Goal: Transaction & Acquisition: Purchase product/service

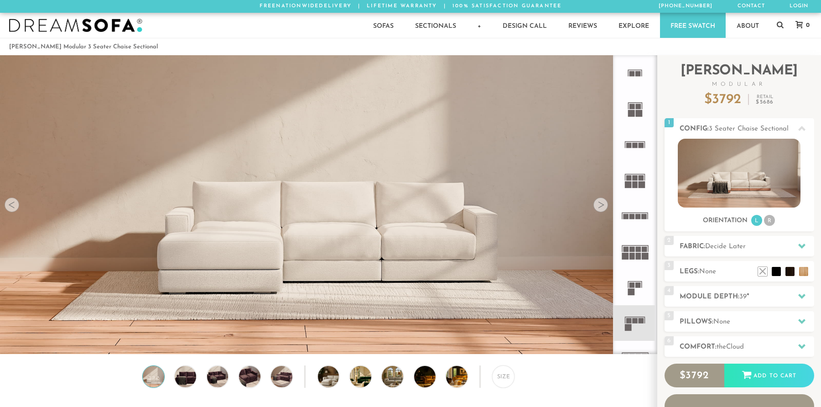
scroll to position [10519, 814]
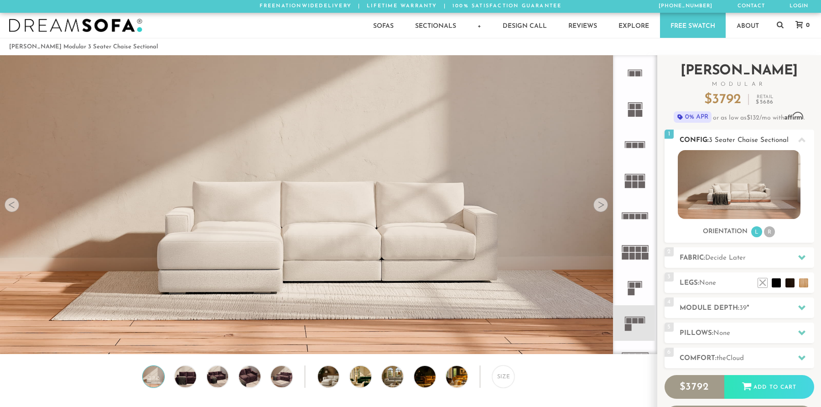
click at [747, 138] on span "3 Seater Chaise Sectional" at bounding box center [749, 140] width 80 height 7
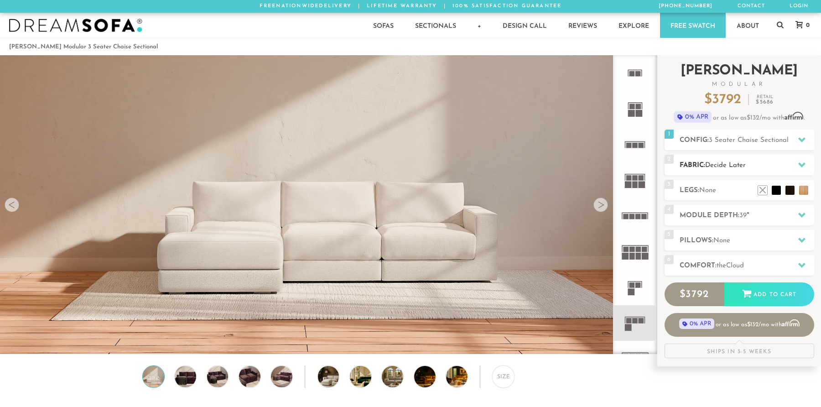
click at [729, 165] on span "Decide Later" at bounding box center [725, 165] width 41 height 7
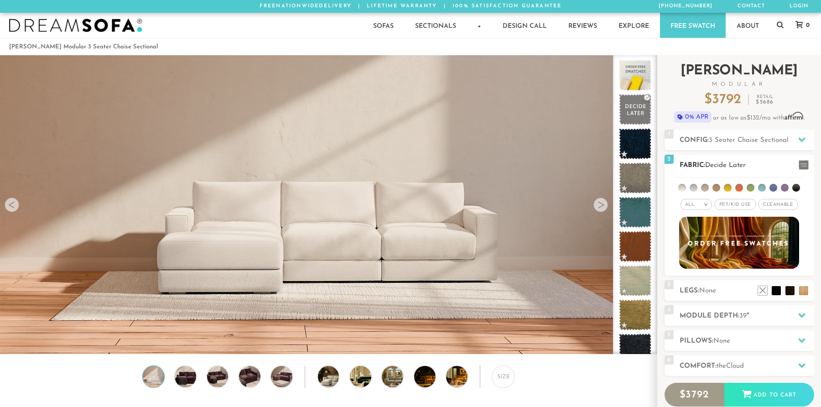
click at [736, 204] on span "Pet/Kid Use x" at bounding box center [735, 204] width 41 height 11
click at [770, 205] on span "Cleanable x" at bounding box center [780, 204] width 39 height 11
click at [718, 189] on li at bounding box center [716, 188] width 8 height 8
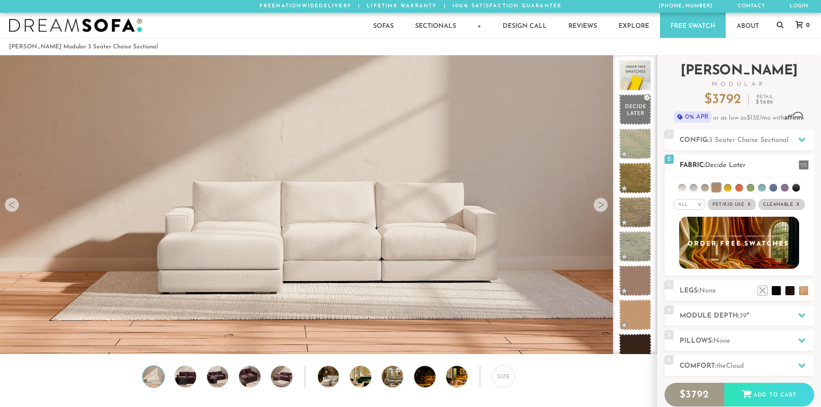
click at [704, 190] on li at bounding box center [705, 188] width 8 height 8
click at [695, 190] on li at bounding box center [693, 188] width 8 height 8
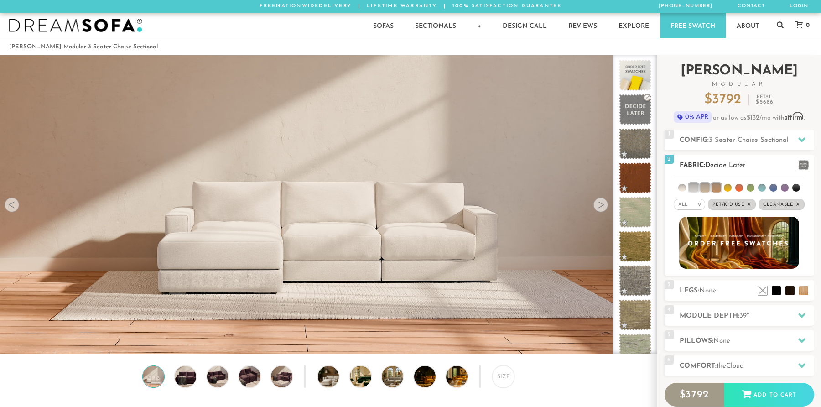
click at [683, 188] on li at bounding box center [682, 188] width 8 height 8
click at [717, 188] on li at bounding box center [715, 187] width 9 height 9
click at [715, 188] on li at bounding box center [716, 188] width 8 height 8
click at [802, 165] on span at bounding box center [803, 165] width 10 height 10
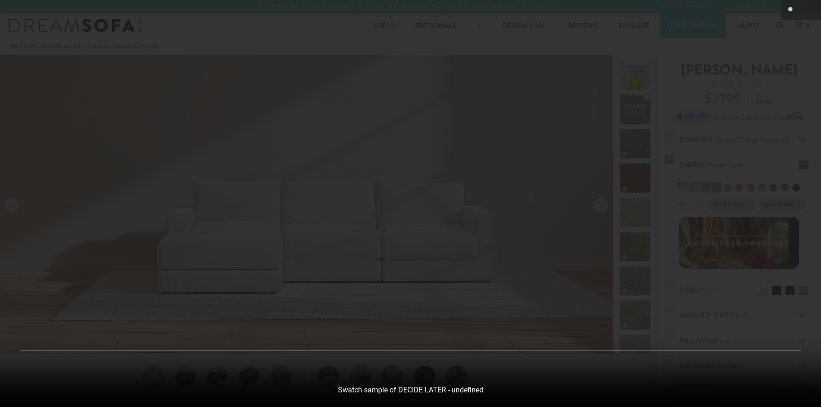
scroll to position [10532, 821]
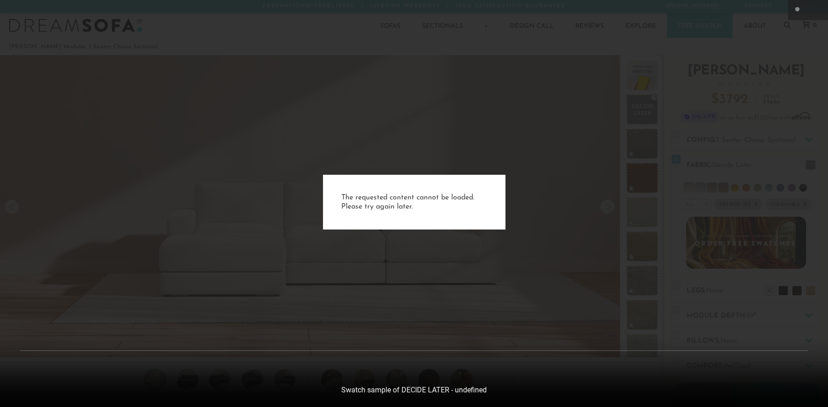
click at [420, 204] on p "The requested content cannot be loaded. Please try again later." at bounding box center [414, 202] width 146 height 18
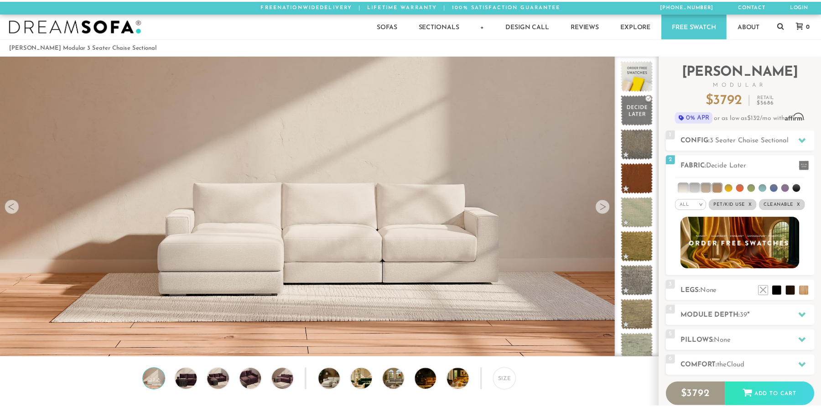
scroll to position [10519, 814]
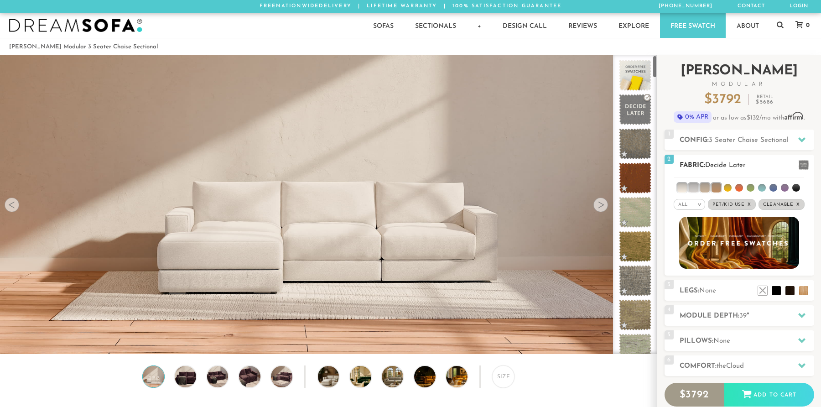
click at [719, 169] on h2 "Fabric: Decide Later" at bounding box center [746, 165] width 135 height 10
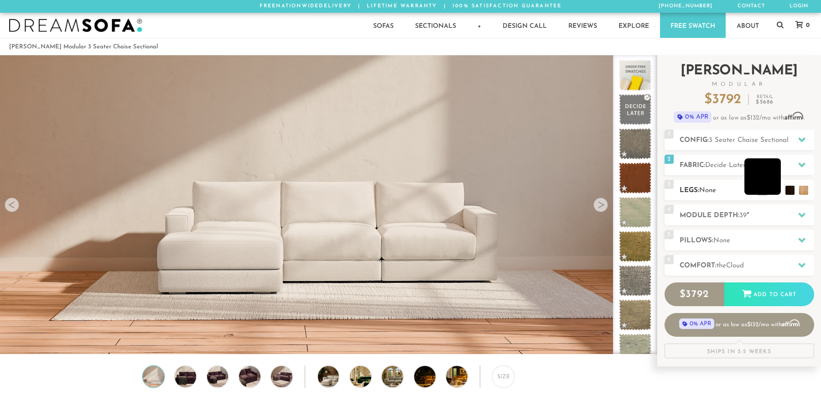
click at [775, 190] on li at bounding box center [762, 176] width 36 height 36
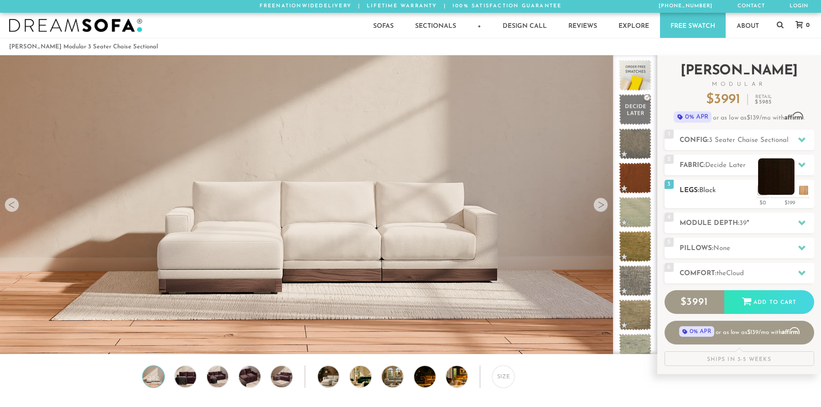
click at [792, 192] on li at bounding box center [776, 176] width 36 height 36
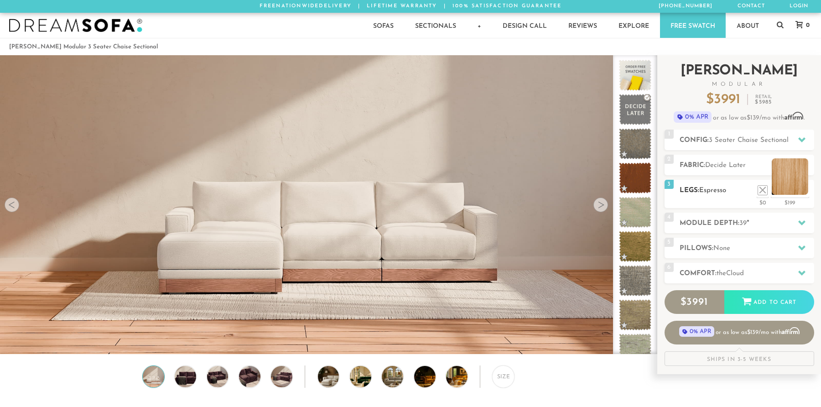
click at [804, 190] on li at bounding box center [789, 176] width 36 height 36
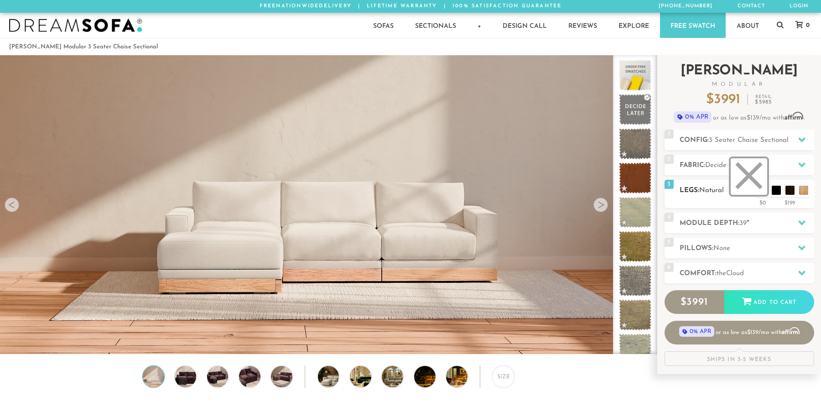
click at [761, 192] on li at bounding box center [748, 176] width 36 height 36
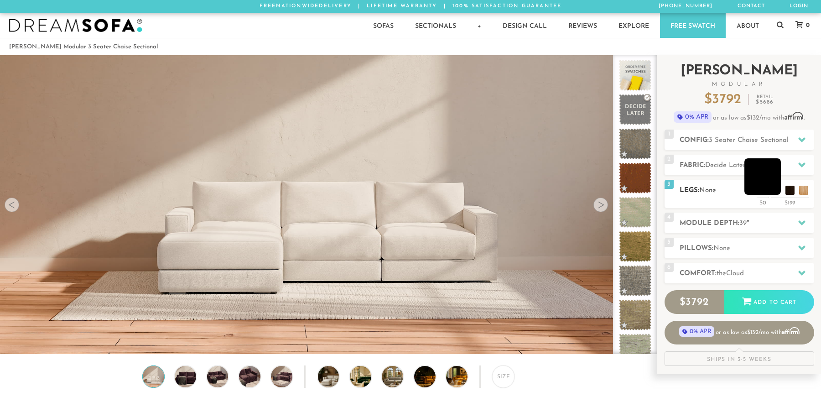
click at [774, 192] on li at bounding box center [762, 176] width 36 height 36
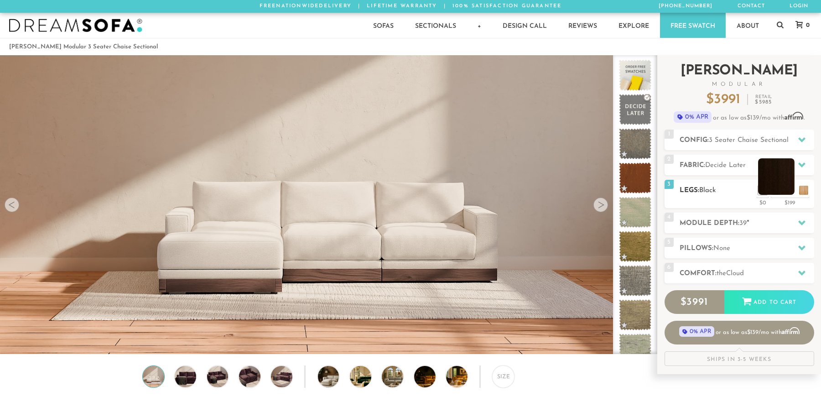
click at [787, 194] on li at bounding box center [776, 176] width 36 height 36
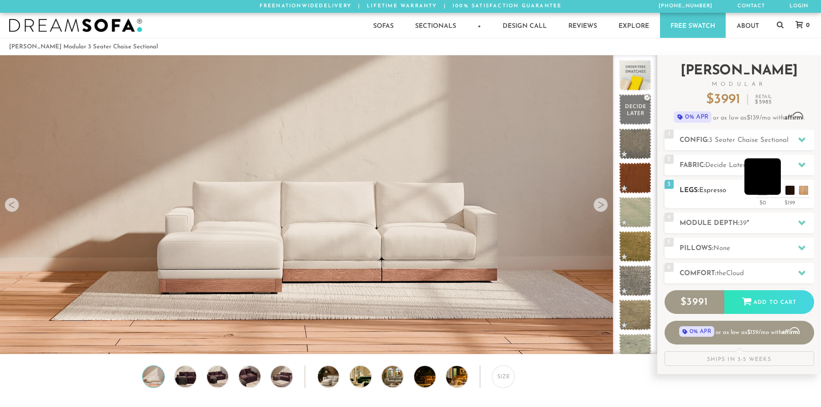
click at [779, 194] on li at bounding box center [762, 176] width 36 height 36
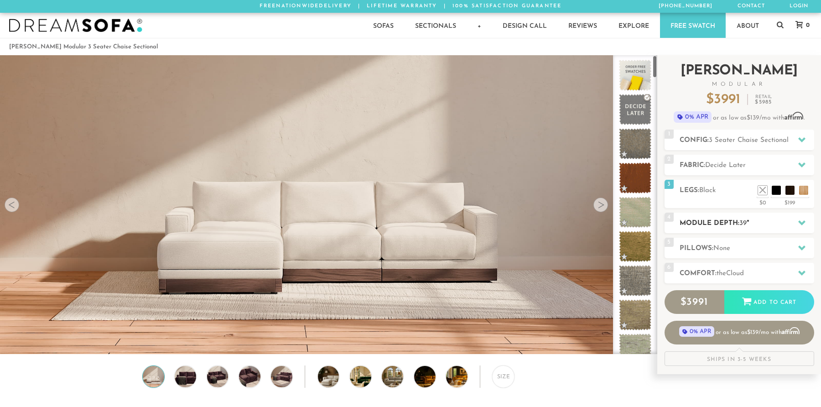
click at [743, 226] on span "39" at bounding box center [742, 223] width 7 height 7
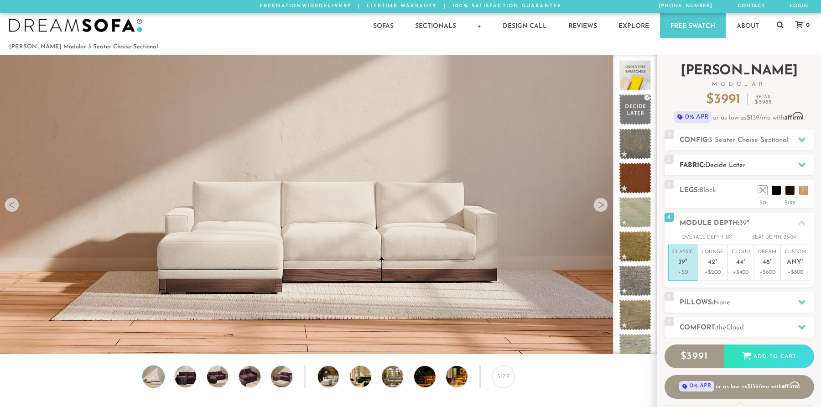
click at [723, 167] on span "Decide Later" at bounding box center [725, 165] width 41 height 7
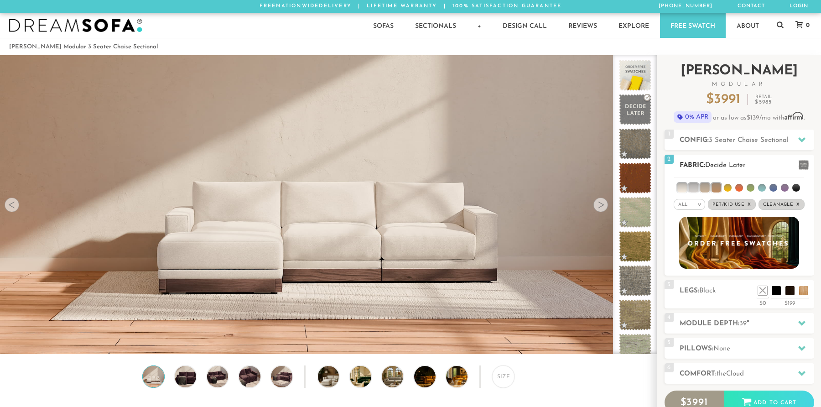
click at [691, 203] on div "All >" at bounding box center [688, 204] width 31 height 11
click at [694, 216] on li "All" at bounding box center [688, 216] width 31 height 13
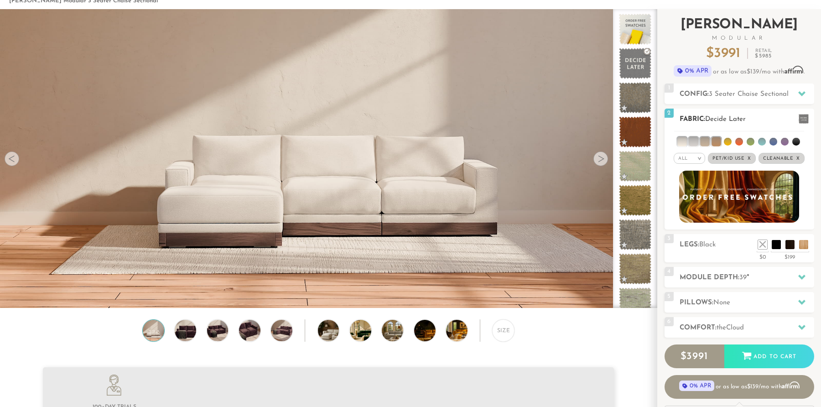
scroll to position [47, 0]
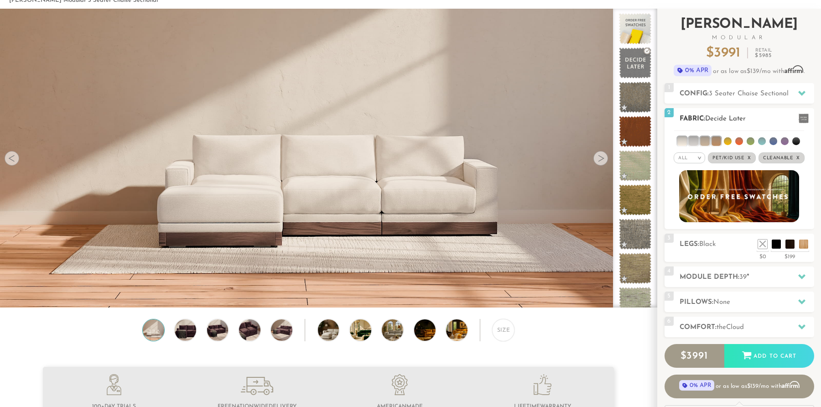
click at [749, 157] on em "x" at bounding box center [749, 157] width 4 height 5
click at [728, 158] on span "Pet/Kid Use x" at bounding box center [731, 157] width 41 height 11
click at [705, 118] on h2 "Fabric: Decide Later" at bounding box center [746, 119] width 135 height 10
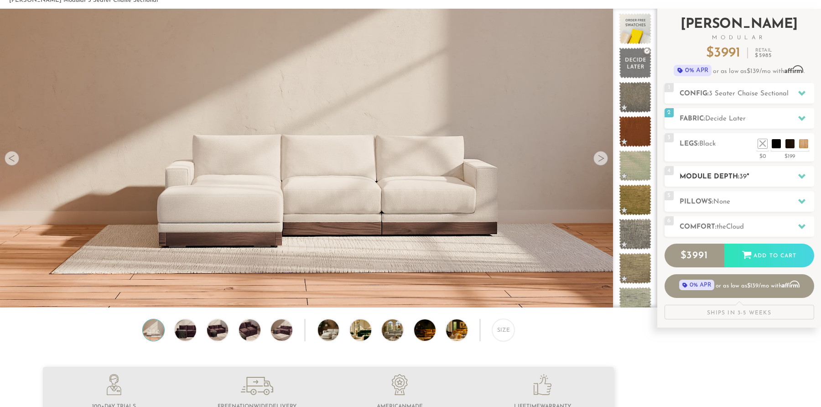
click at [693, 177] on h2 "Module Depth: 39 "" at bounding box center [746, 176] width 135 height 10
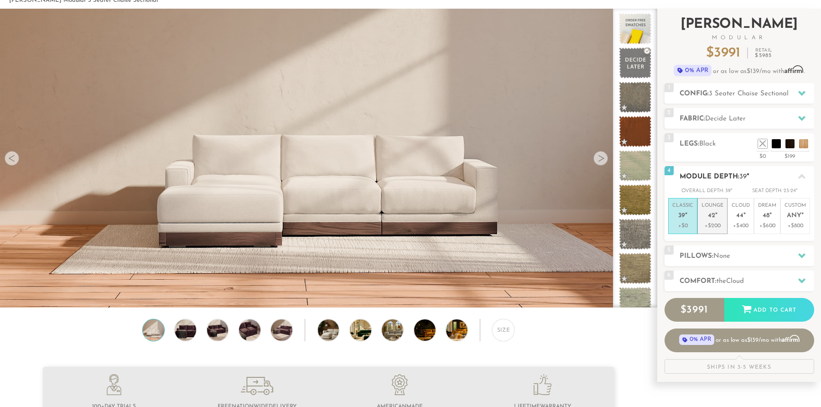
click at [719, 213] on p "Lounge 42 "" at bounding box center [712, 212] width 22 height 20
click at [721, 255] on span "None" at bounding box center [721, 256] width 17 height 7
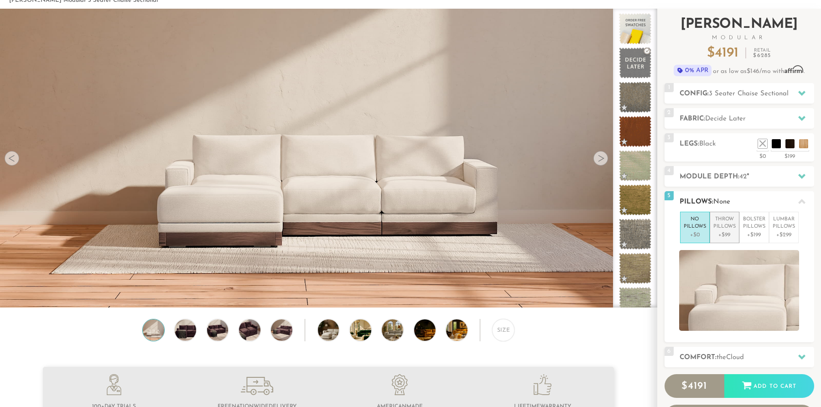
click at [725, 233] on p "+$99" at bounding box center [724, 235] width 22 height 8
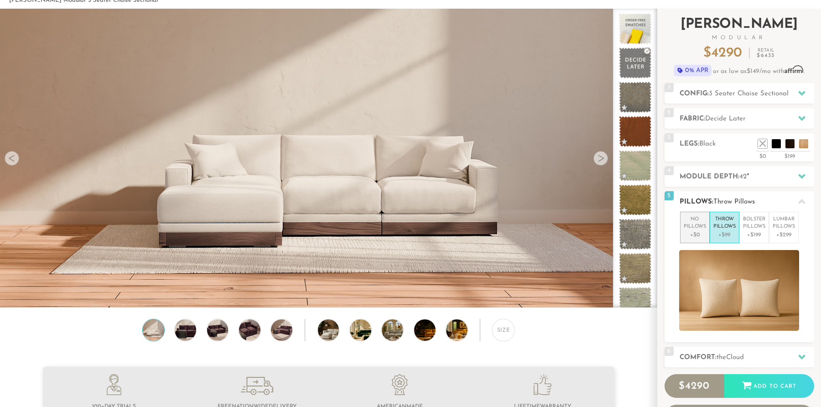
click at [690, 223] on p "No Pillows" at bounding box center [694, 223] width 22 height 15
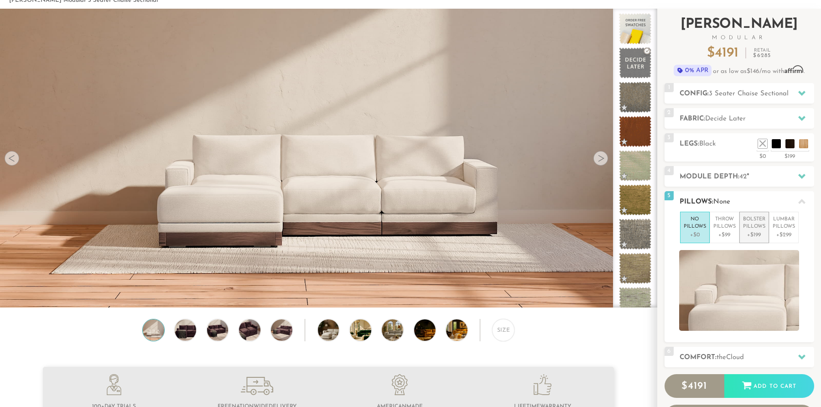
click at [751, 231] on p "+$199" at bounding box center [754, 235] width 22 height 8
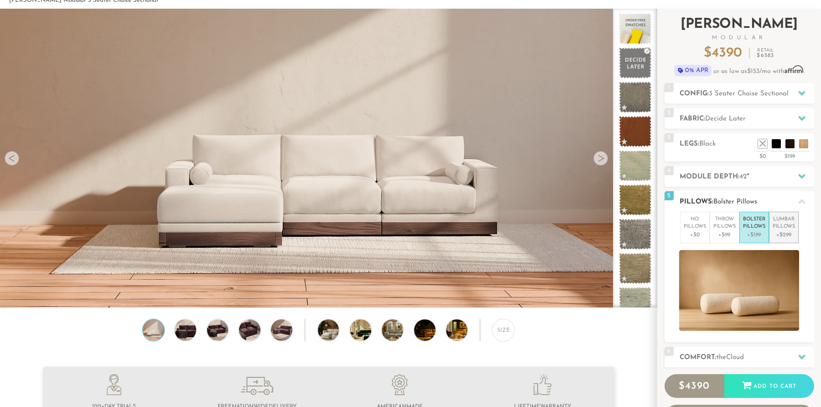
click at [787, 228] on p "Lumbar Pillows" at bounding box center [783, 223] width 22 height 15
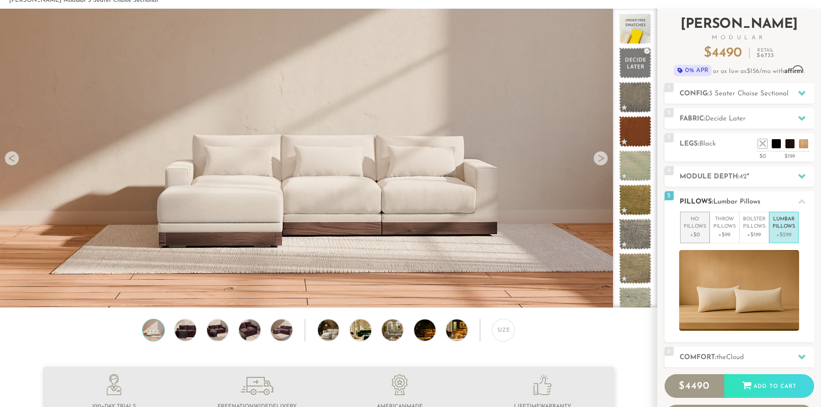
click at [701, 233] on p "+$0" at bounding box center [694, 235] width 22 height 8
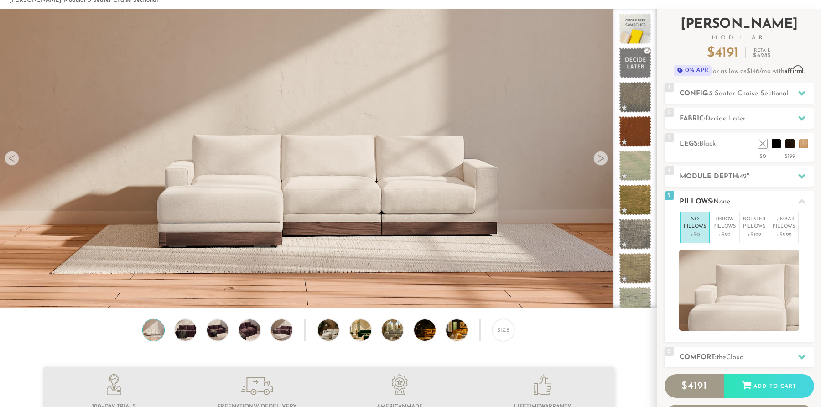
click at [690, 200] on h2 "Pillows: None" at bounding box center [746, 202] width 135 height 10
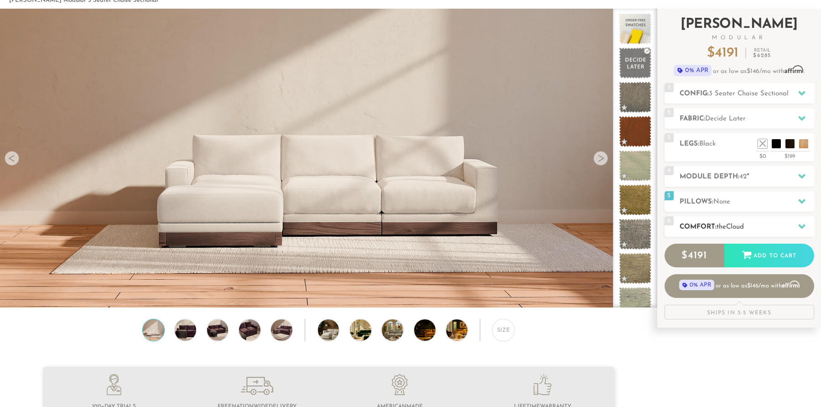
click at [699, 228] on h2 "Comfort: the Cloud" at bounding box center [746, 227] width 135 height 10
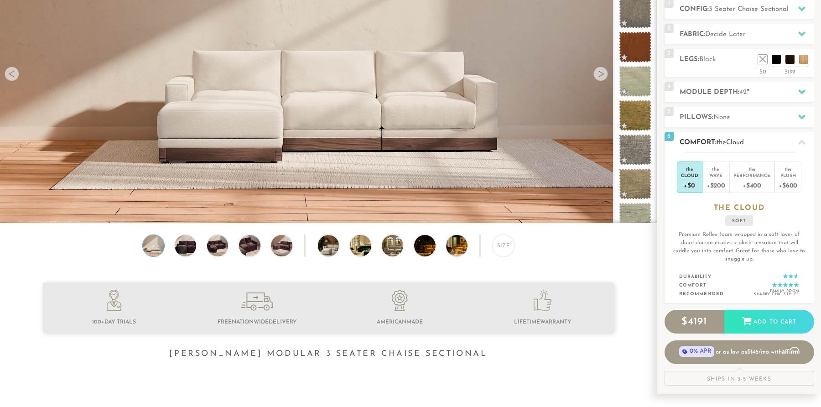
scroll to position [138, 0]
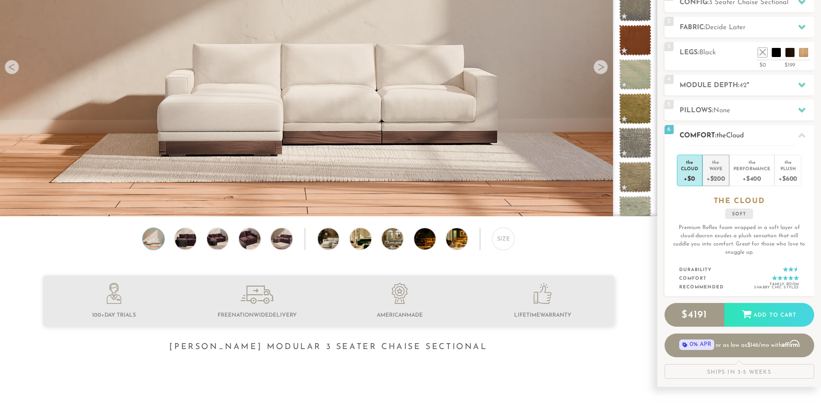
click at [715, 167] on div "Wave" at bounding box center [715, 168] width 19 height 6
click at [739, 164] on div "the" at bounding box center [751, 160] width 37 height 9
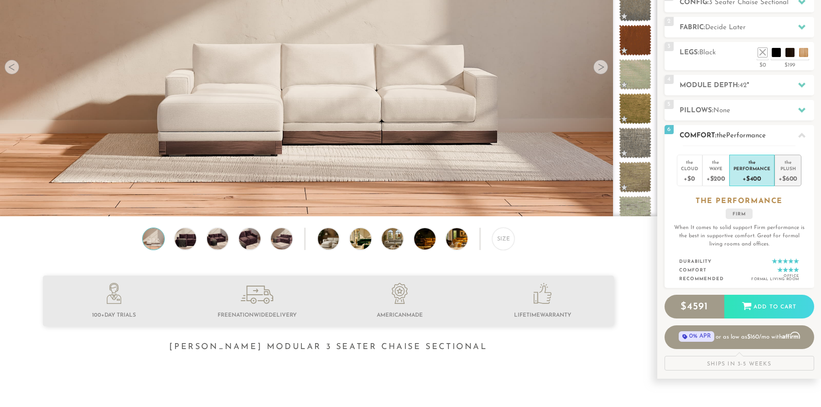
click at [787, 168] on div "Plush" at bounding box center [787, 168] width 19 height 6
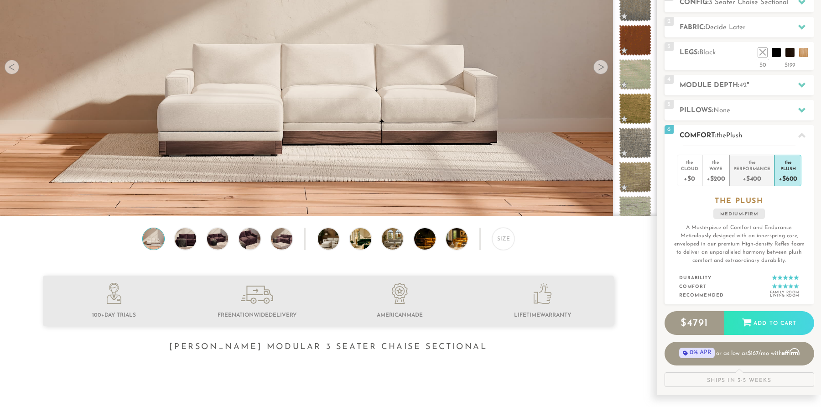
click at [761, 171] on div "+$400" at bounding box center [751, 177] width 37 height 13
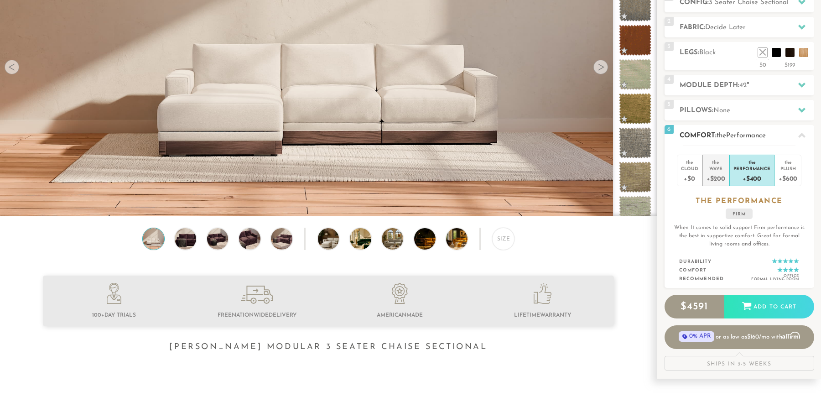
click at [719, 174] on div "+$200" at bounding box center [715, 177] width 19 height 13
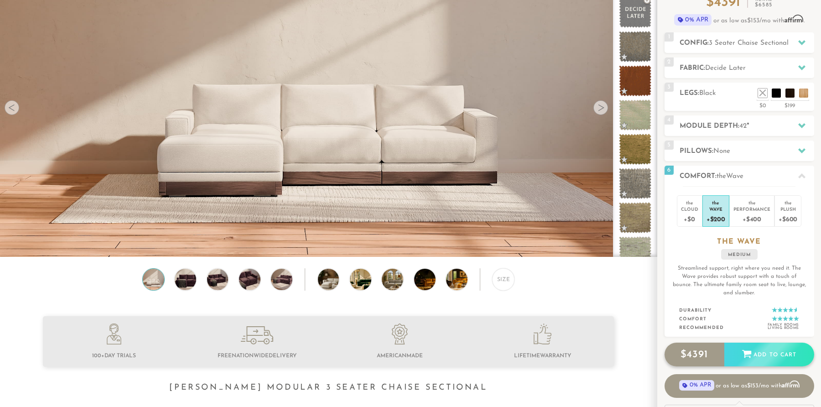
scroll to position [0, 0]
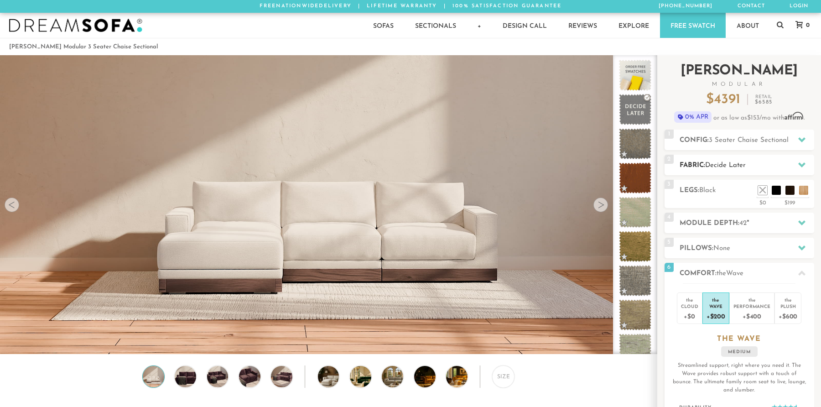
click at [706, 163] on h2 "Fabric: Decide Later" at bounding box center [746, 165] width 135 height 10
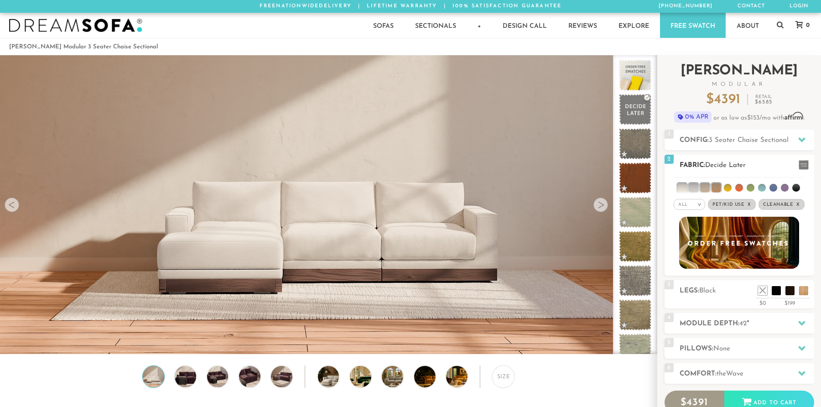
click at [779, 187] on ul at bounding box center [739, 185] width 130 height 17
click at [783, 188] on li at bounding box center [785, 188] width 8 height 8
click at [784, 188] on li at bounding box center [784, 187] width 9 height 9
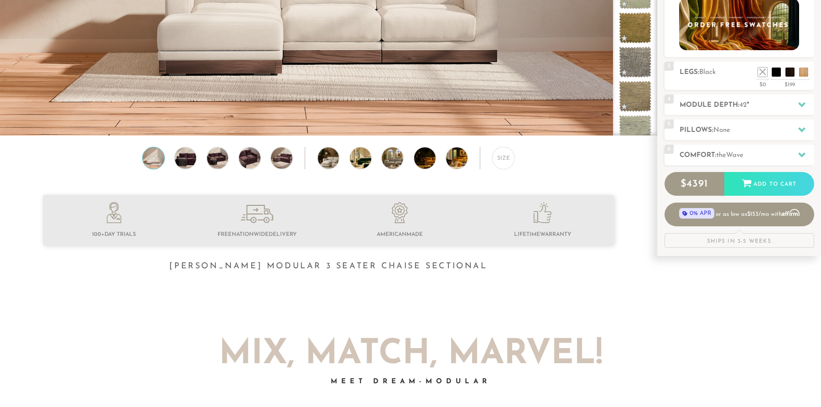
scroll to position [226, 0]
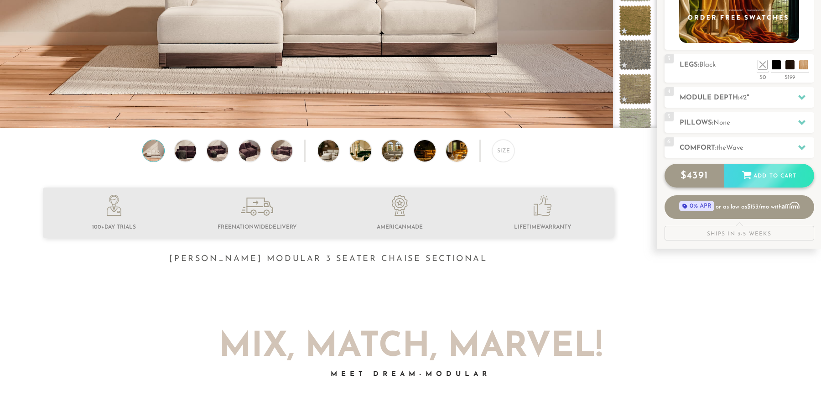
click at [775, 177] on div "Add to Cart" at bounding box center [769, 176] width 90 height 25
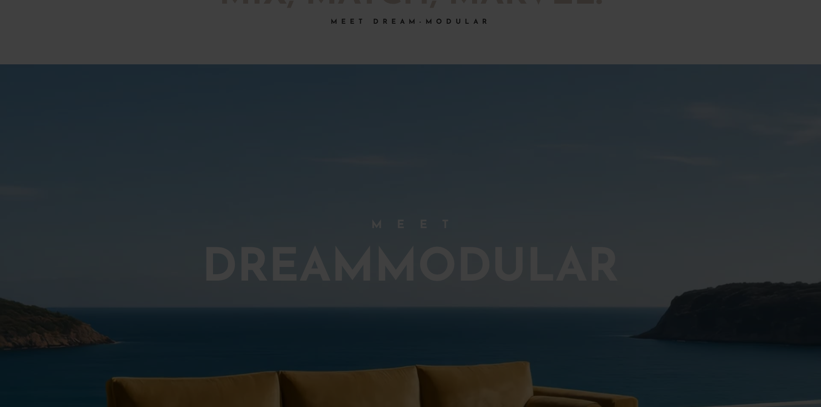
scroll to position [515, 0]
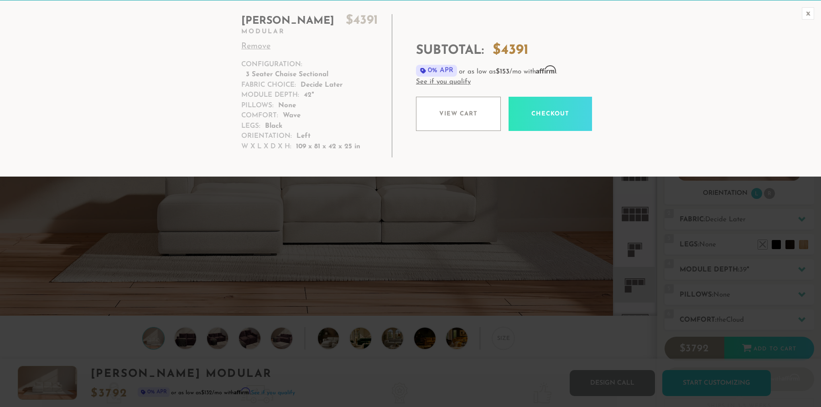
scroll to position [0, 0]
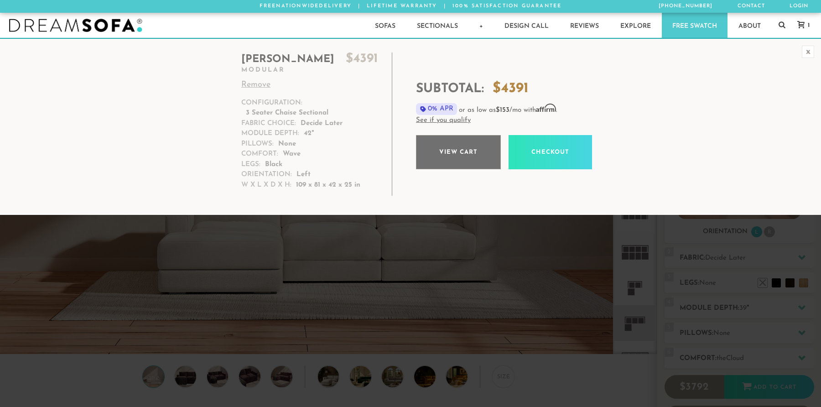
click at [450, 153] on link "View cart" at bounding box center [458, 152] width 85 height 34
click at [444, 149] on link "View cart" at bounding box center [458, 152] width 85 height 34
